Goal: Subscribe to service/newsletter

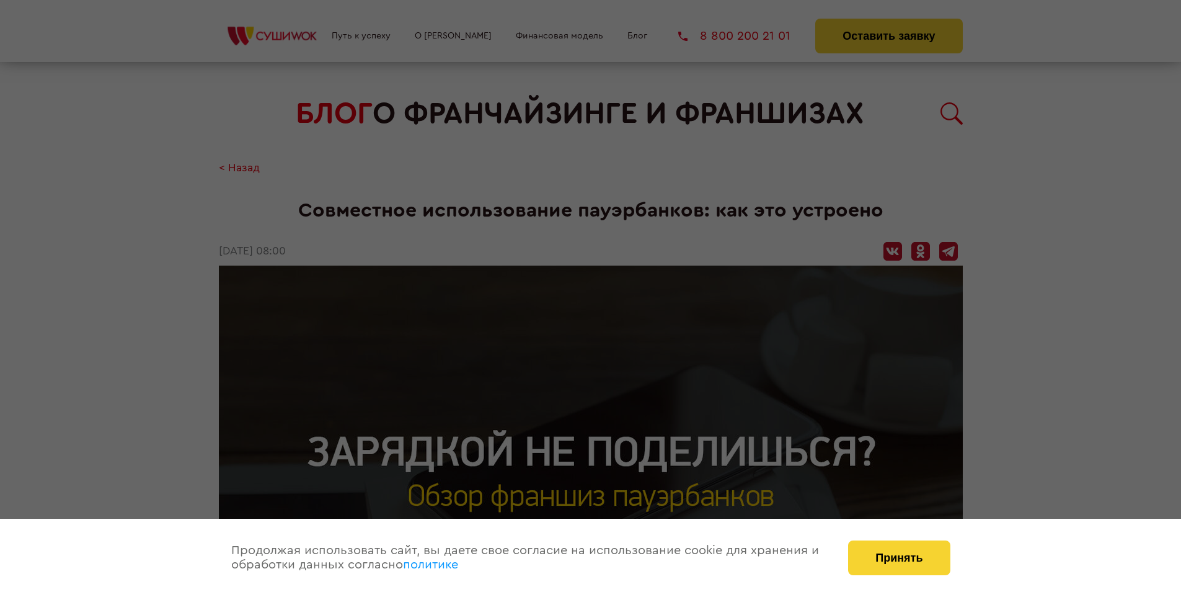
scroll to position [1506, 0]
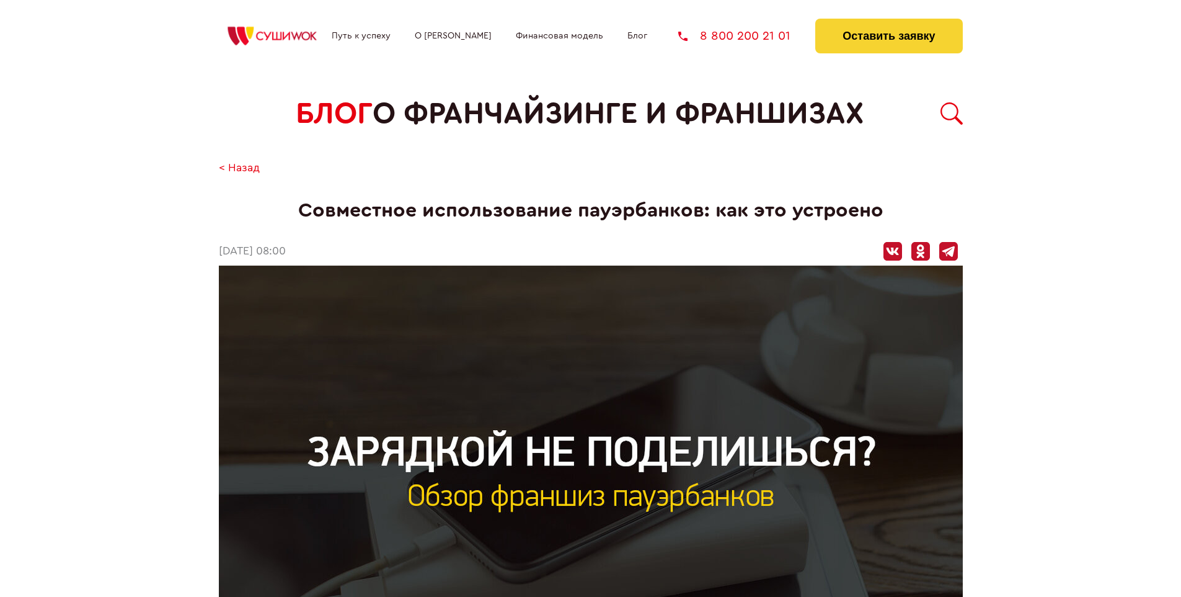
scroll to position [1506, 0]
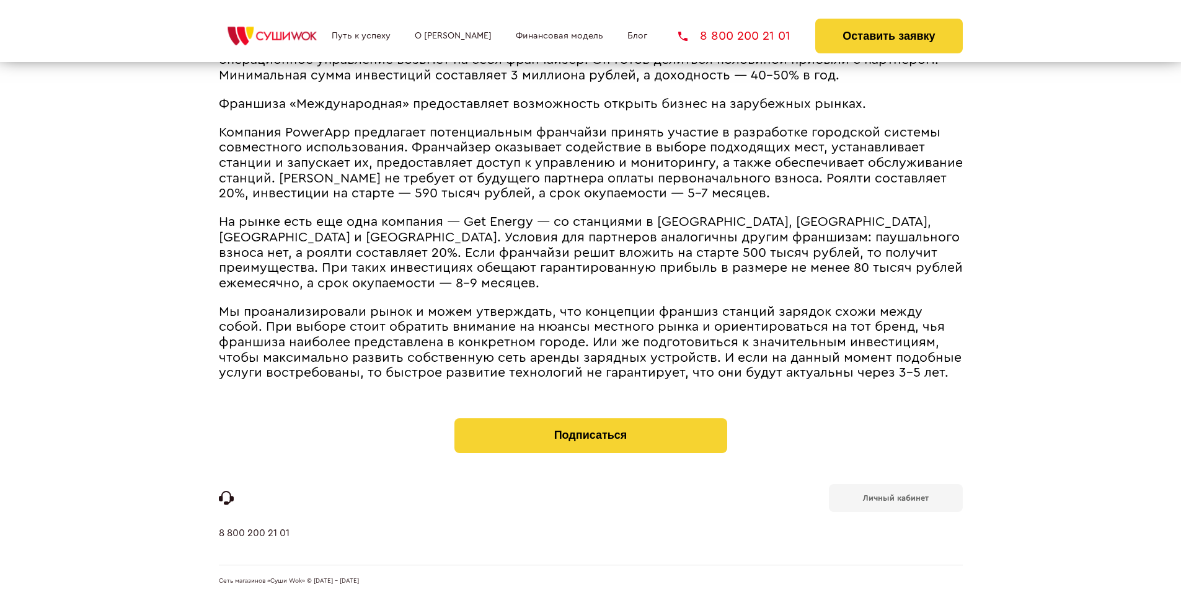
click at [896, 496] on b "Личный кабинет" at bounding box center [896, 498] width 66 height 8
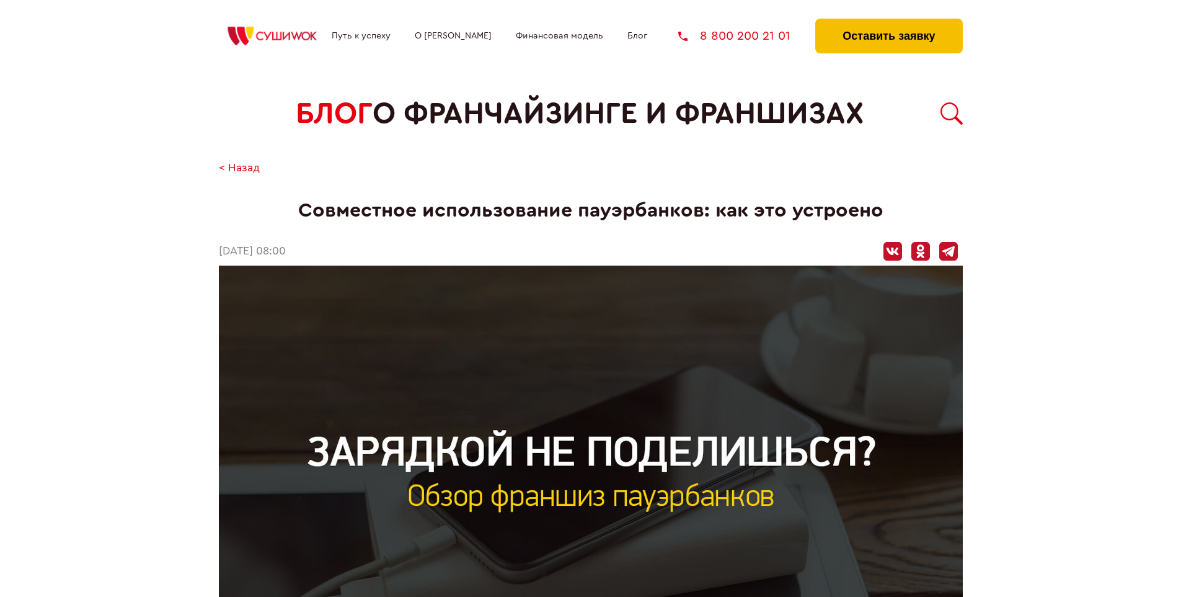
click at [889, 22] on button "Оставить заявку" at bounding box center [889, 36] width 147 height 35
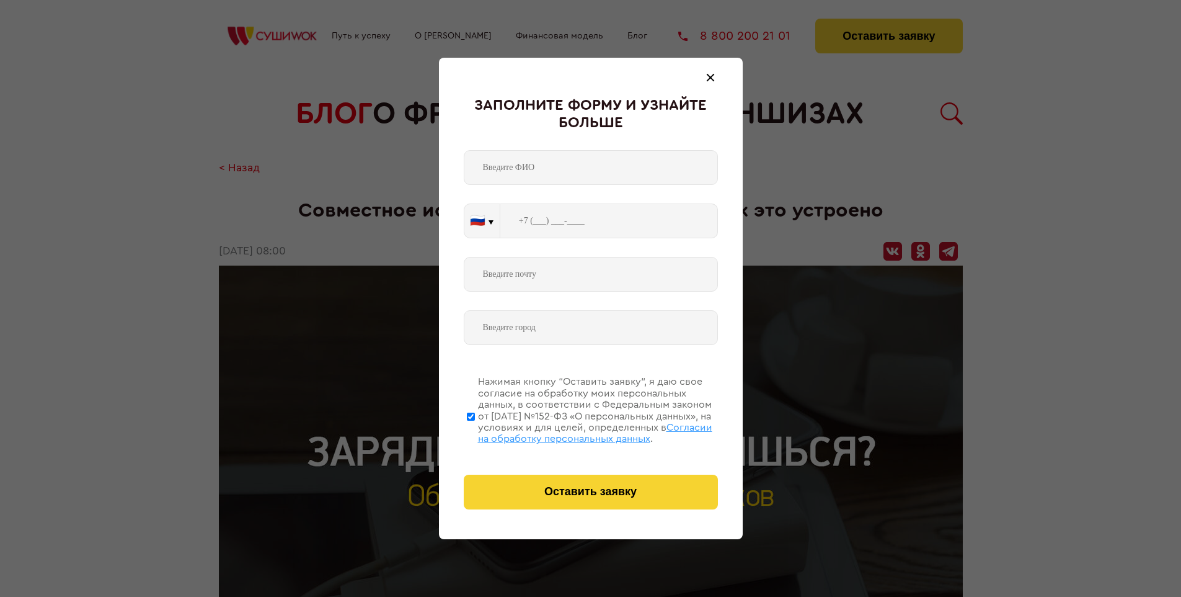
click at [575, 431] on span "Согласии на обработку персональных данных" at bounding box center [595, 432] width 234 height 21
click at [475, 431] on input "Нажимая кнопку “Оставить заявку”, я даю свое согласие на обработку моих персона…" at bounding box center [471, 416] width 8 height 99
checkbox input "false"
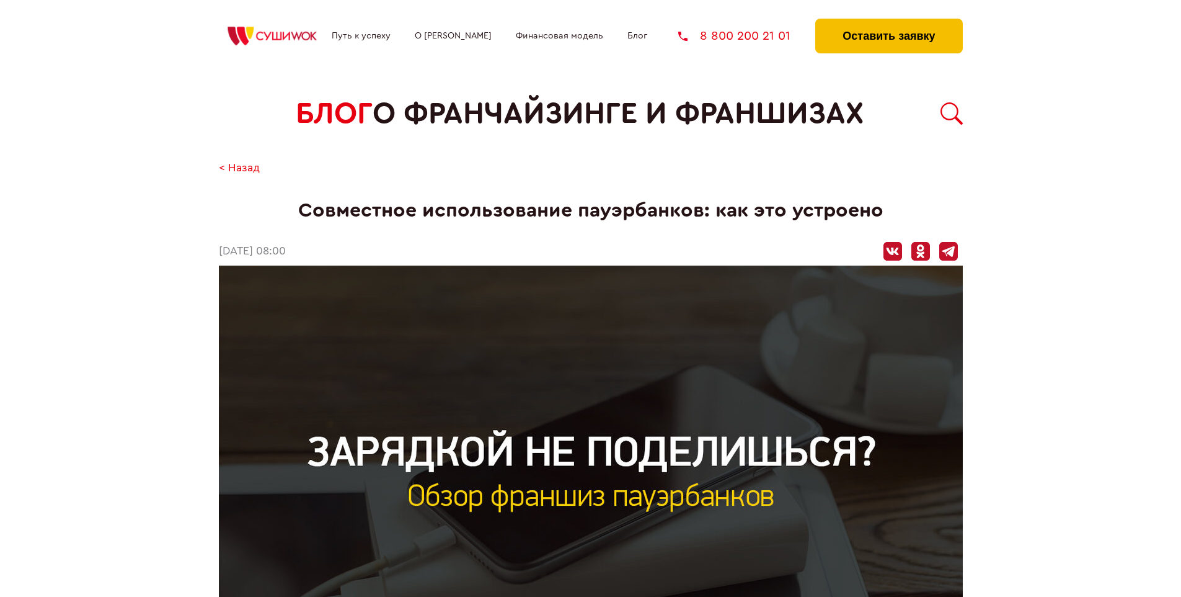
click at [889, 22] on button "Оставить заявку" at bounding box center [889, 36] width 147 height 35
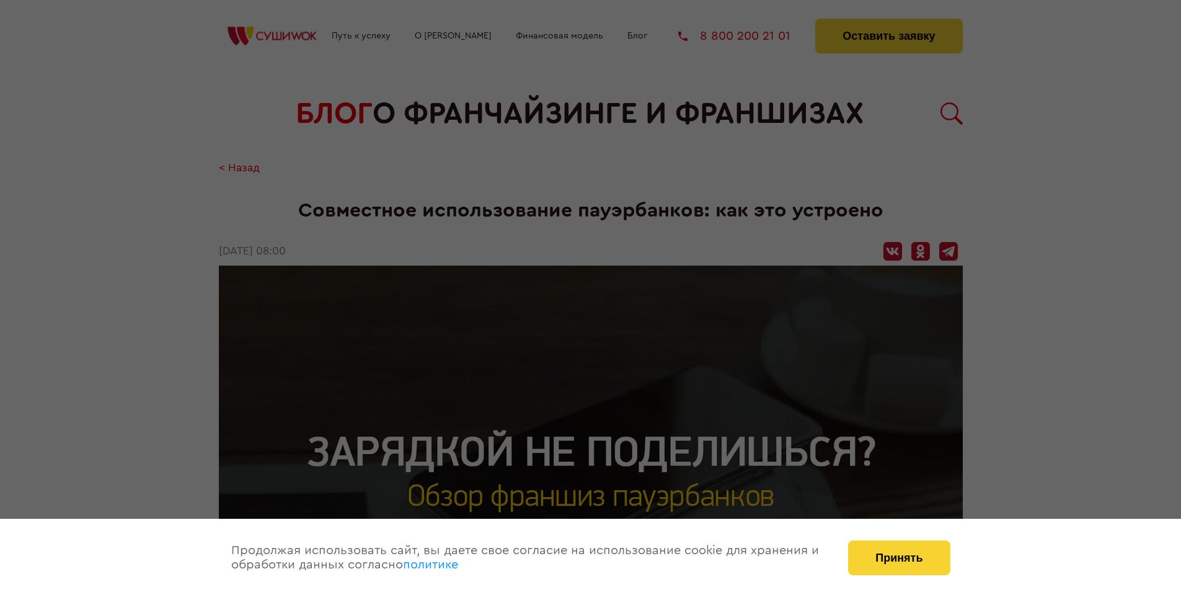
scroll to position [1506, 0]
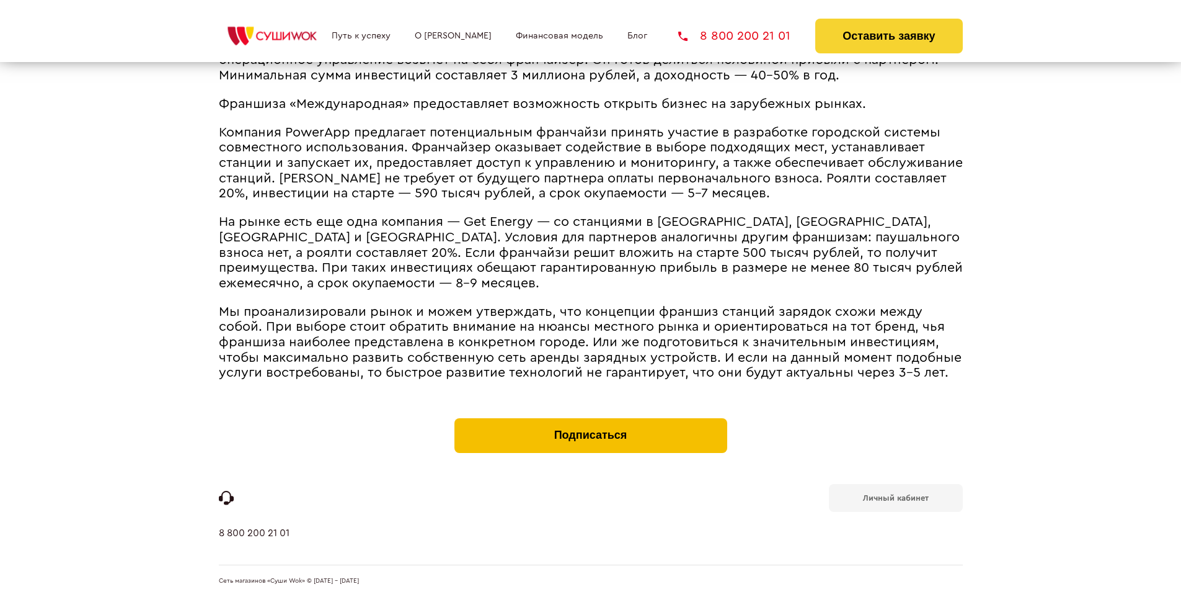
click at [590, 420] on button "Подписаться" at bounding box center [591, 435] width 273 height 35
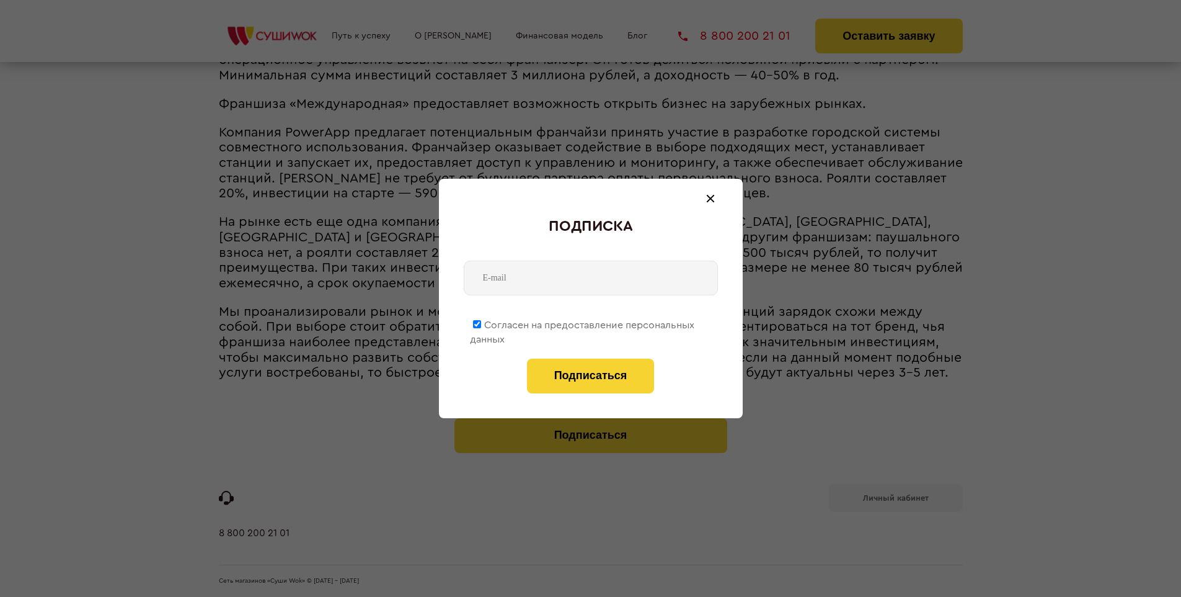
click at [583, 323] on span "Согласен на предоставление персональных данных" at bounding box center [582, 332] width 225 height 24
click at [481, 323] on input "Согласен на предоставление персональных данных" at bounding box center [477, 324] width 8 height 8
checkbox input "false"
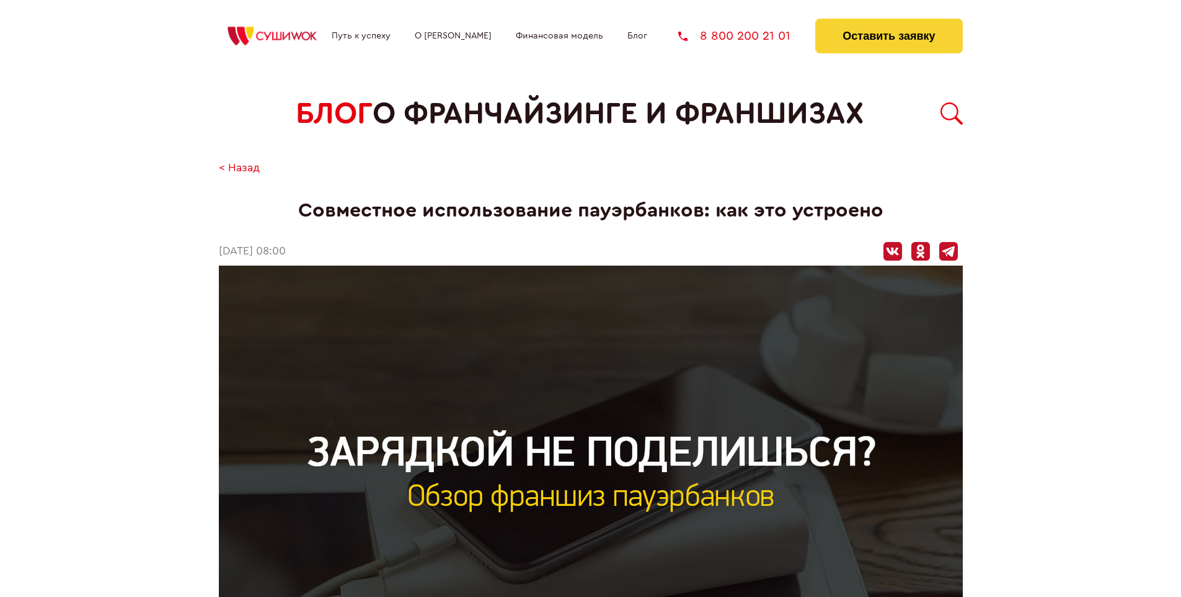
scroll to position [1506, 0]
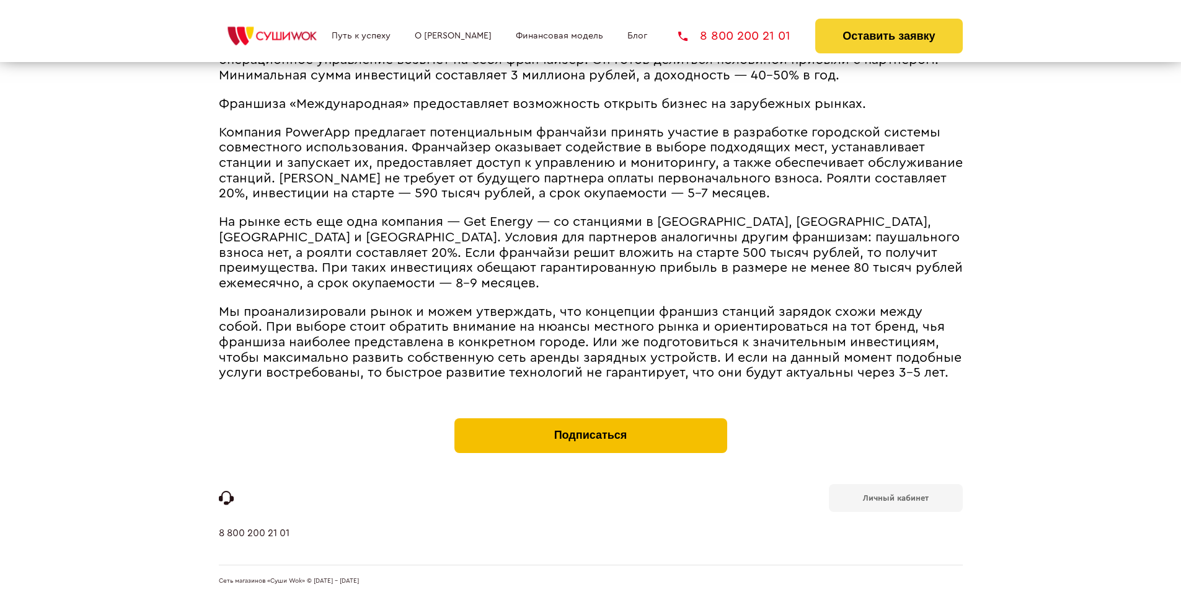
click at [590, 420] on button "Подписаться" at bounding box center [591, 435] width 273 height 35
